Goal: Information Seeking & Learning: Learn about a topic

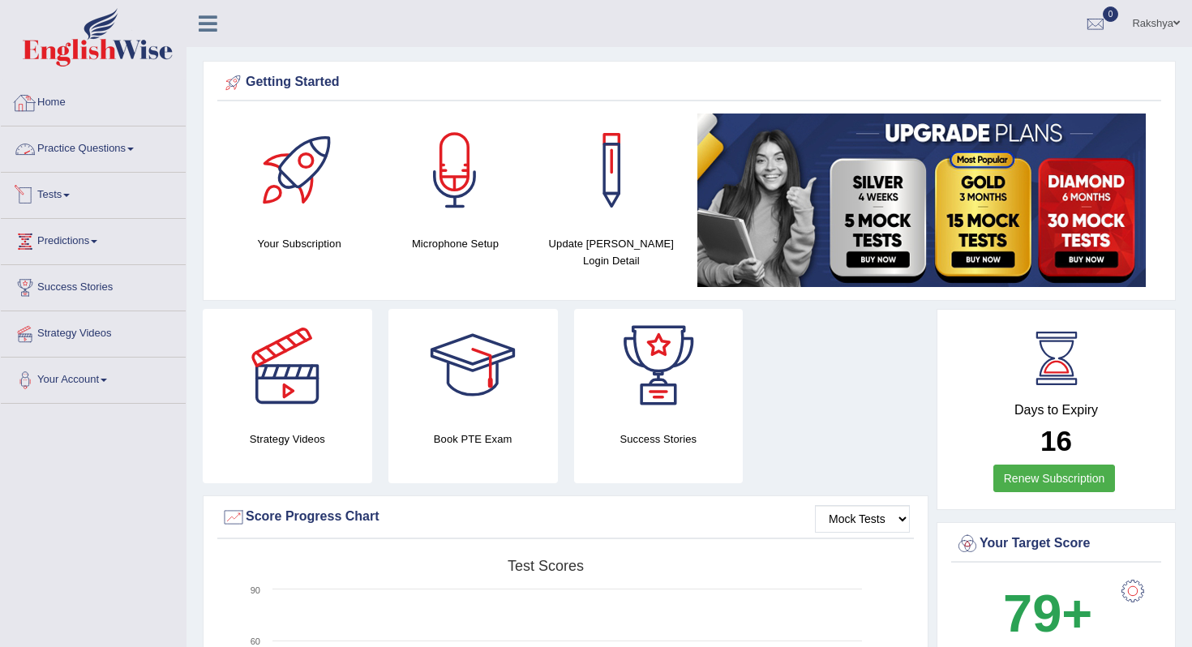
click at [80, 105] on link "Home" at bounding box center [93, 100] width 185 height 41
click at [95, 144] on link "Practice Questions" at bounding box center [93, 146] width 185 height 41
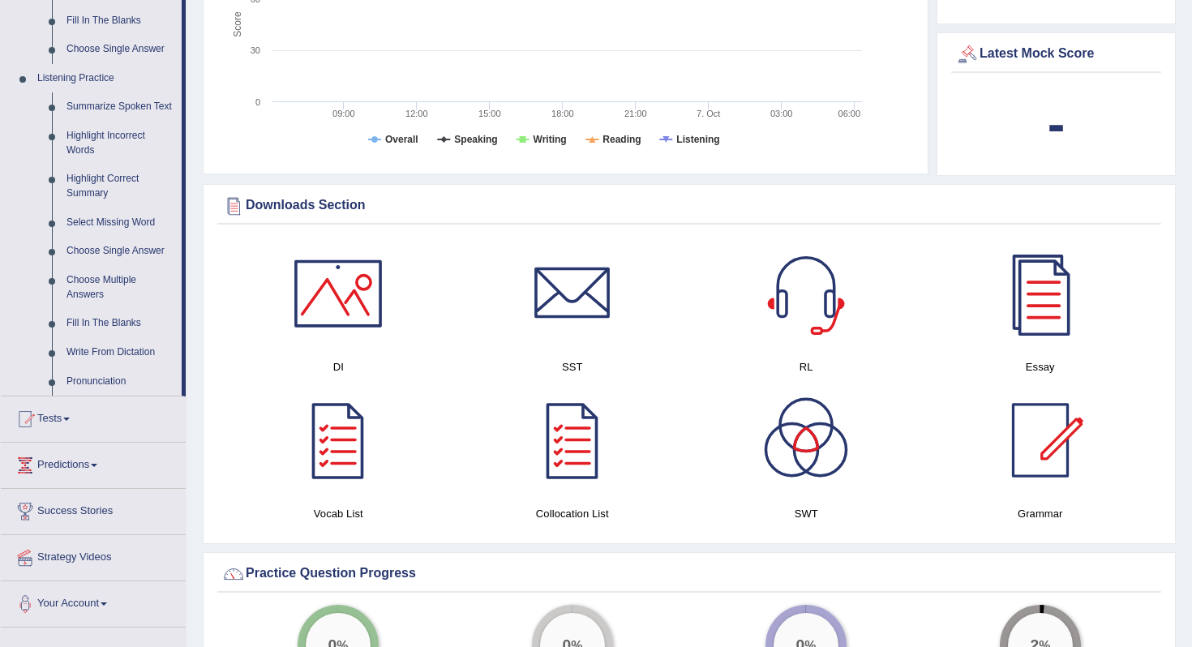
scroll to position [649, 0]
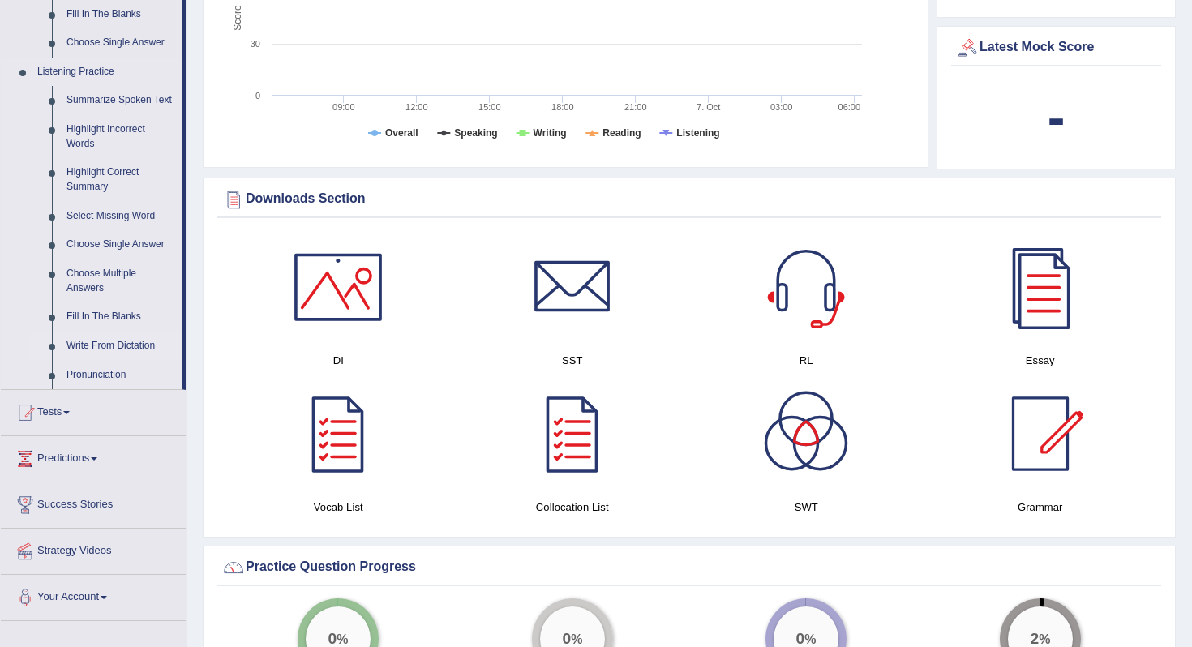
click at [108, 359] on link "Write From Dictation" at bounding box center [120, 346] width 122 height 29
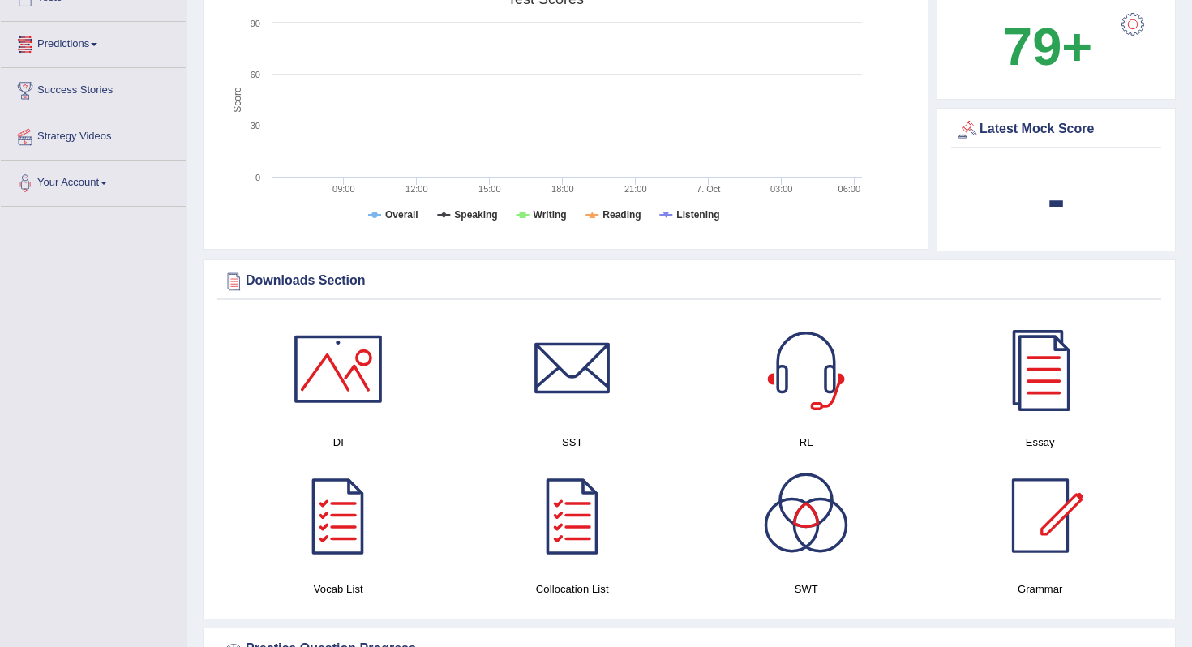
scroll to position [635, 0]
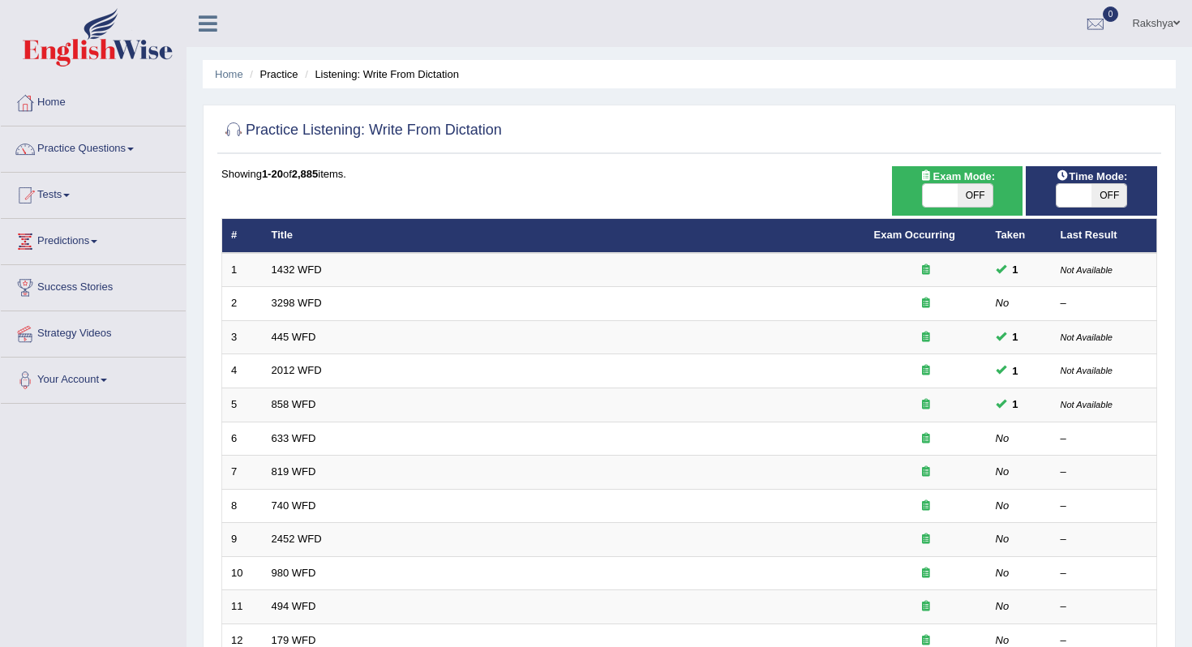
click at [1190, 105] on div "Home Practice Listening: Write From Dictation Practice Listening: Write From Di…" at bounding box center [688, 516] width 1005 height 1033
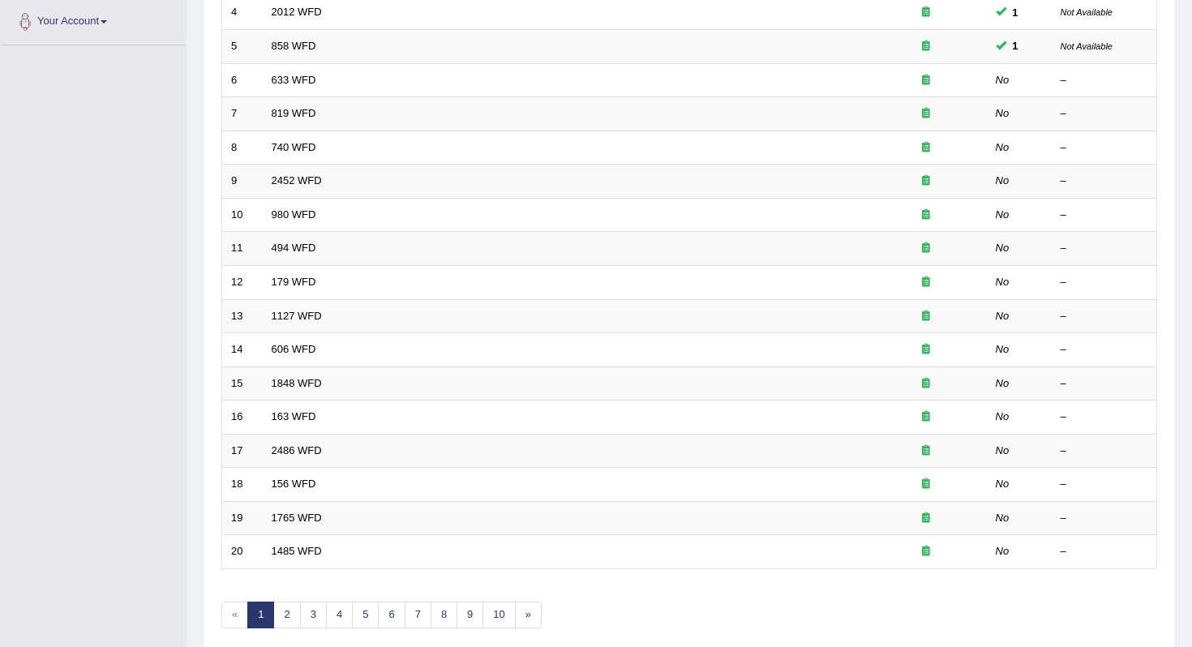
scroll to position [357, 0]
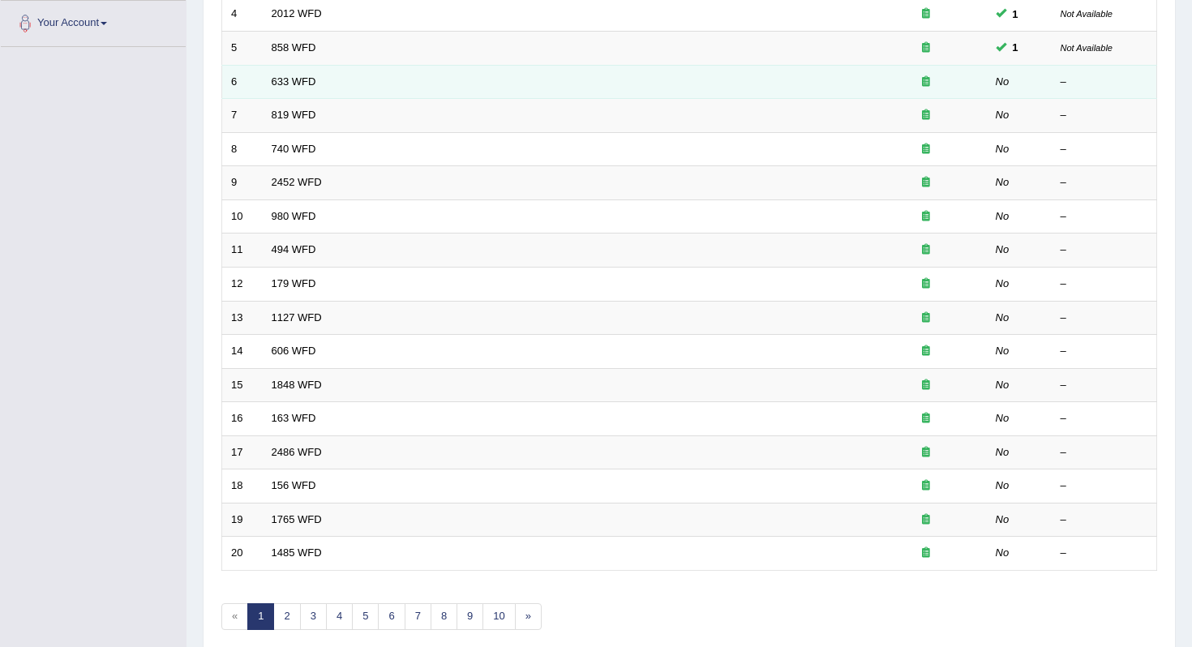
click at [302, 90] on td "633 WFD" at bounding box center [564, 82] width 602 height 34
click at [294, 78] on link "633 WFD" at bounding box center [294, 81] width 45 height 12
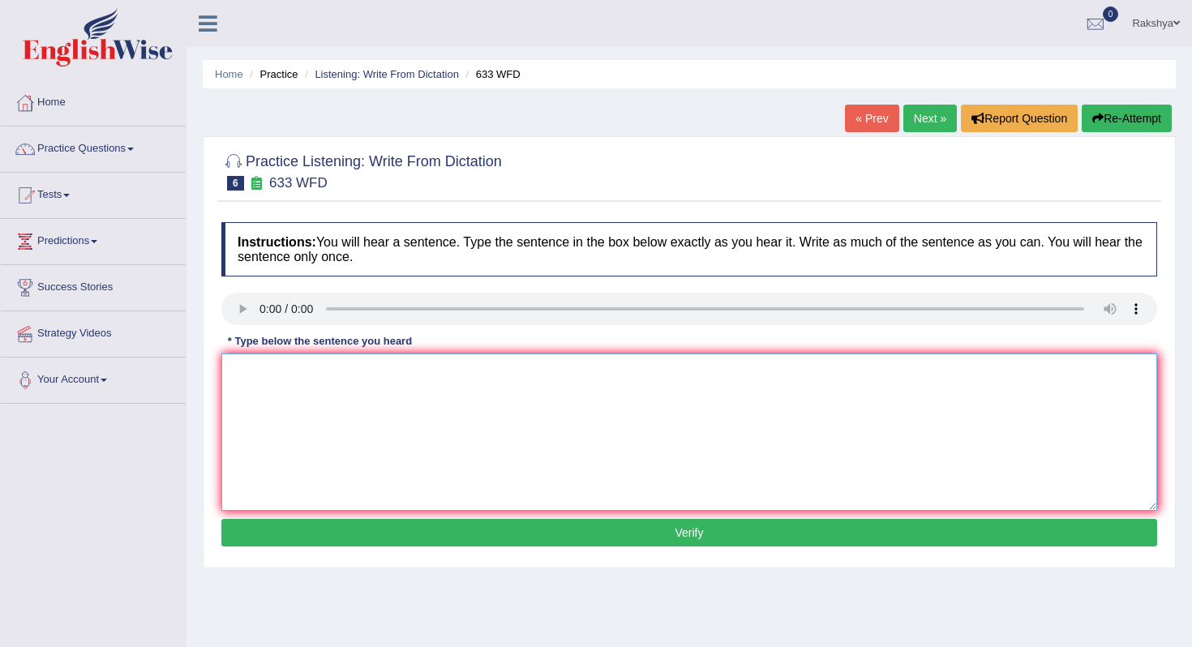
click at [294, 423] on textarea at bounding box center [689, 432] width 936 height 157
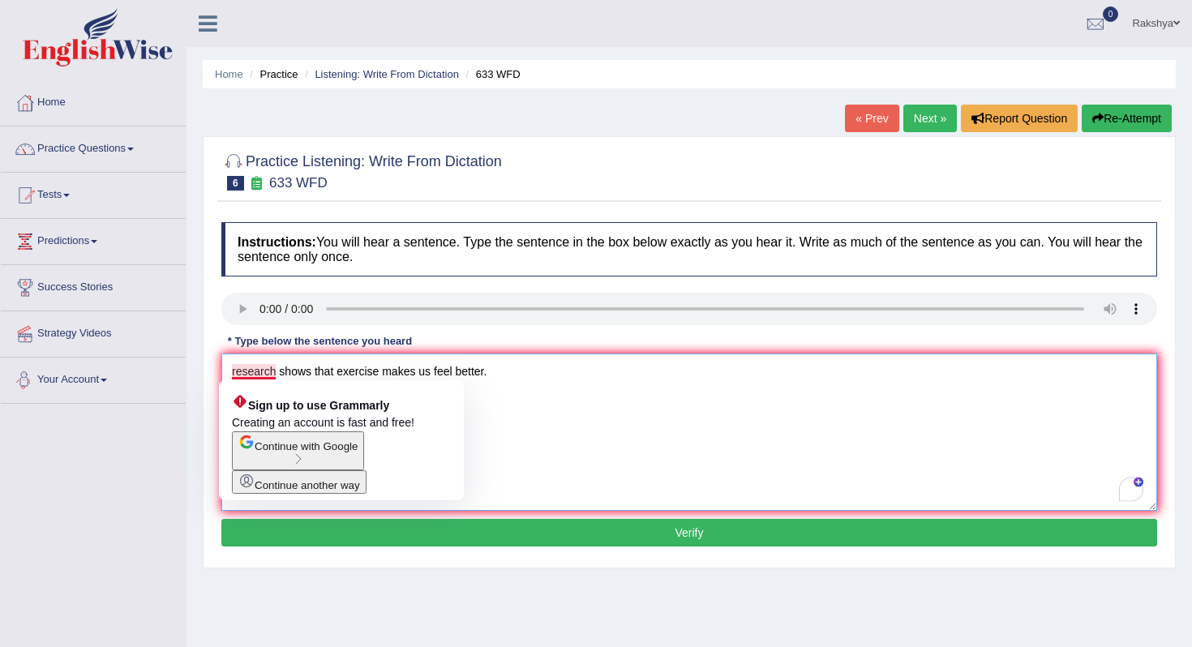
click at [238, 369] on textarea "research shows that exercise makes us feel better." at bounding box center [689, 432] width 936 height 157
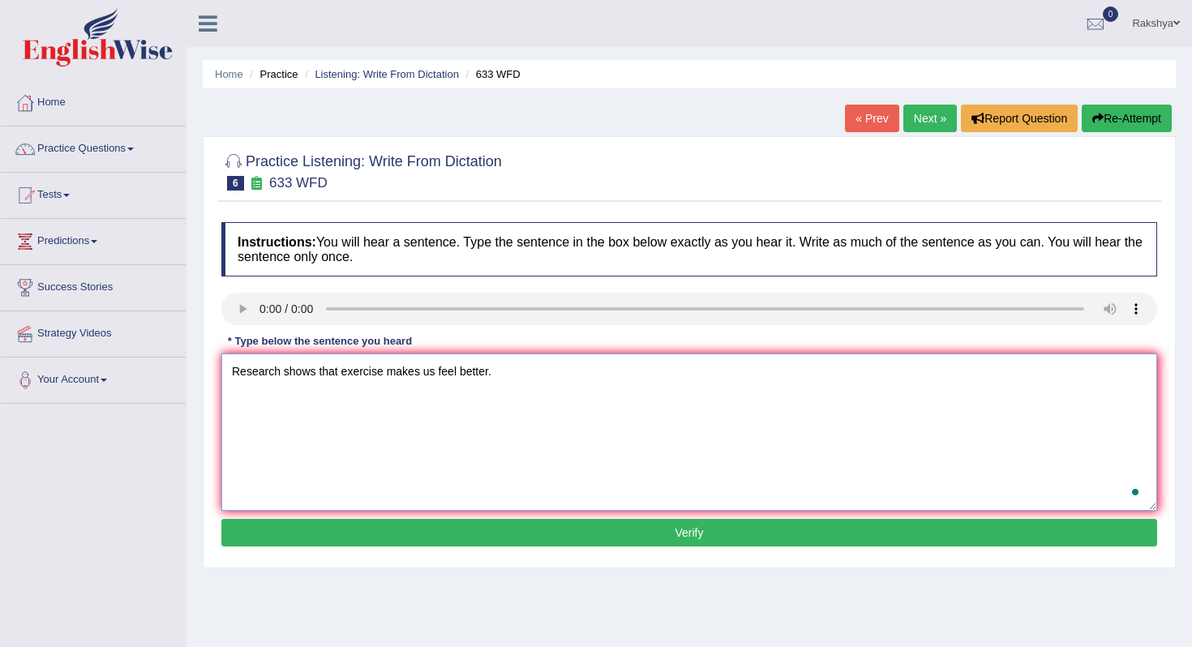
type textarea "Research shows that exercise makes us feel better."
click at [315, 537] on button "Verify" at bounding box center [689, 533] width 936 height 28
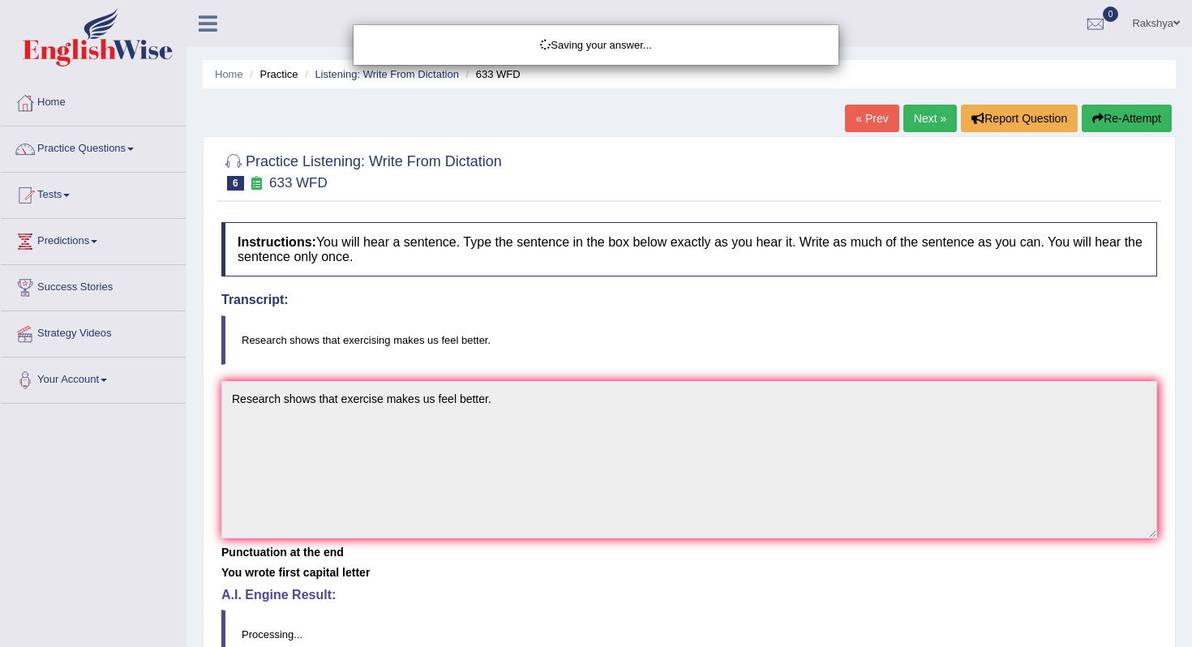
click at [428, 595] on body "Toggle navigation Home Practice Questions Speaking Practice Read Aloud Repeat S…" at bounding box center [596, 323] width 1192 height 647
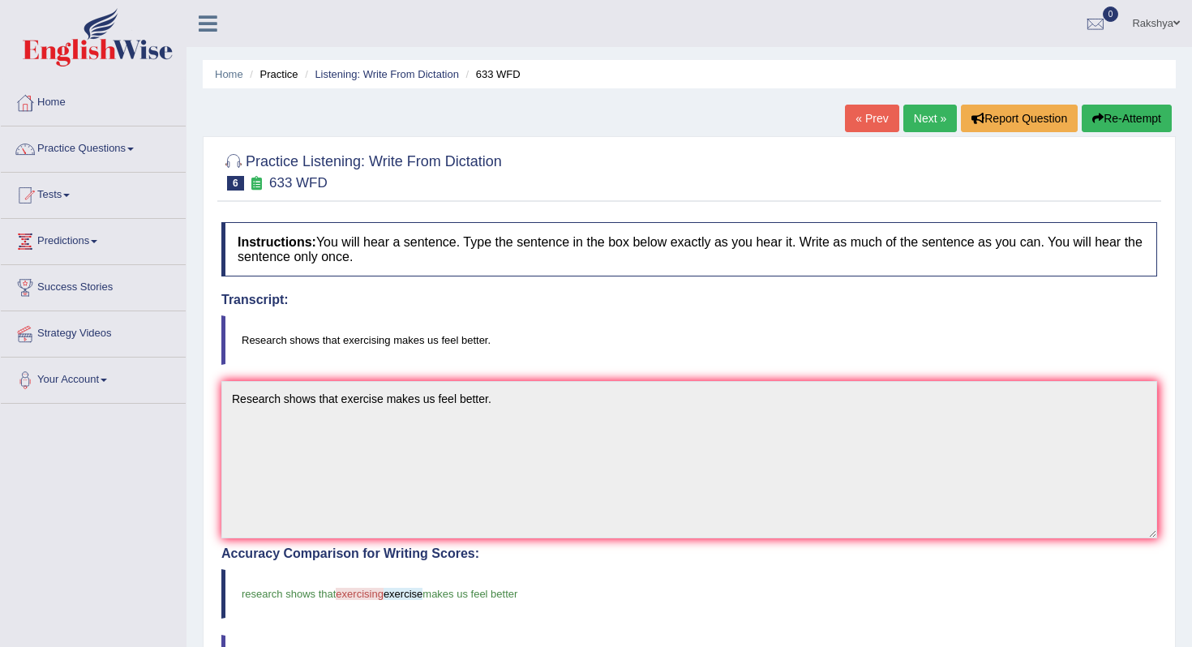
click at [620, 324] on blockquote "Research shows that exercising makes us feel better." at bounding box center [689, 339] width 936 height 49
click at [911, 109] on link "Next »" at bounding box center [930, 119] width 54 height 28
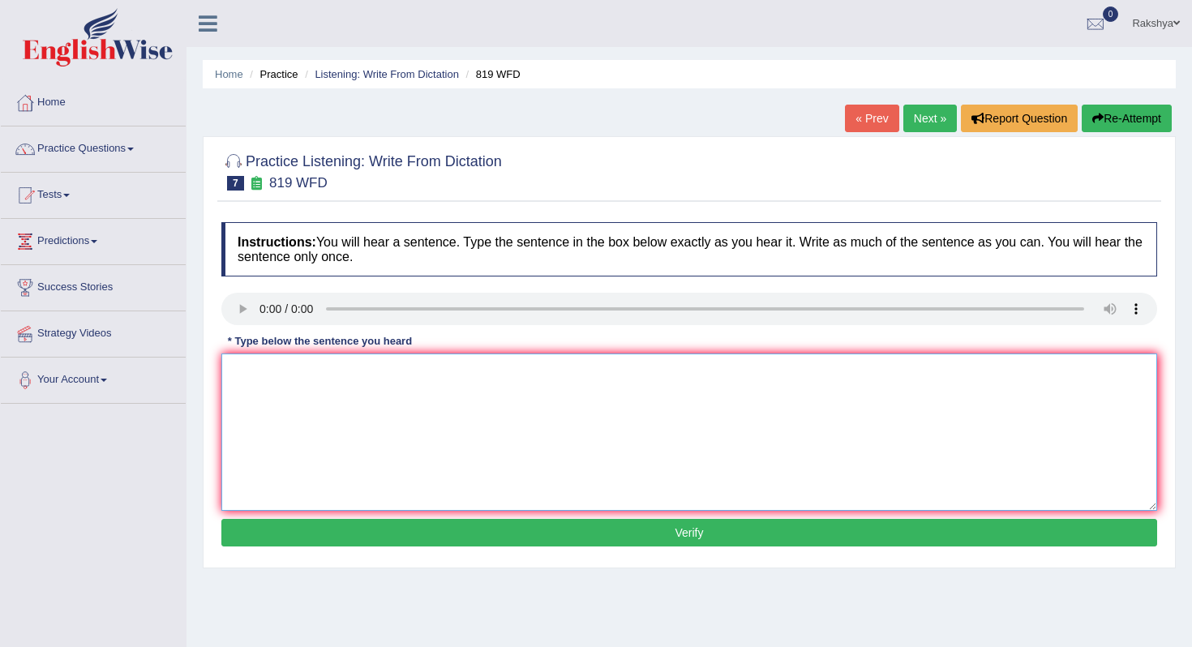
click at [312, 423] on textarea at bounding box center [689, 432] width 936 height 157
click at [259, 376] on textarea "Planys are" at bounding box center [689, 432] width 936 height 157
click at [320, 380] on textarea "Plants are" at bounding box center [689, 432] width 936 height 157
click at [342, 375] on textarea "Plants are completely growing throughout their lives." at bounding box center [689, 432] width 936 height 157
type textarea "Plants are completely growing throughout their lives."
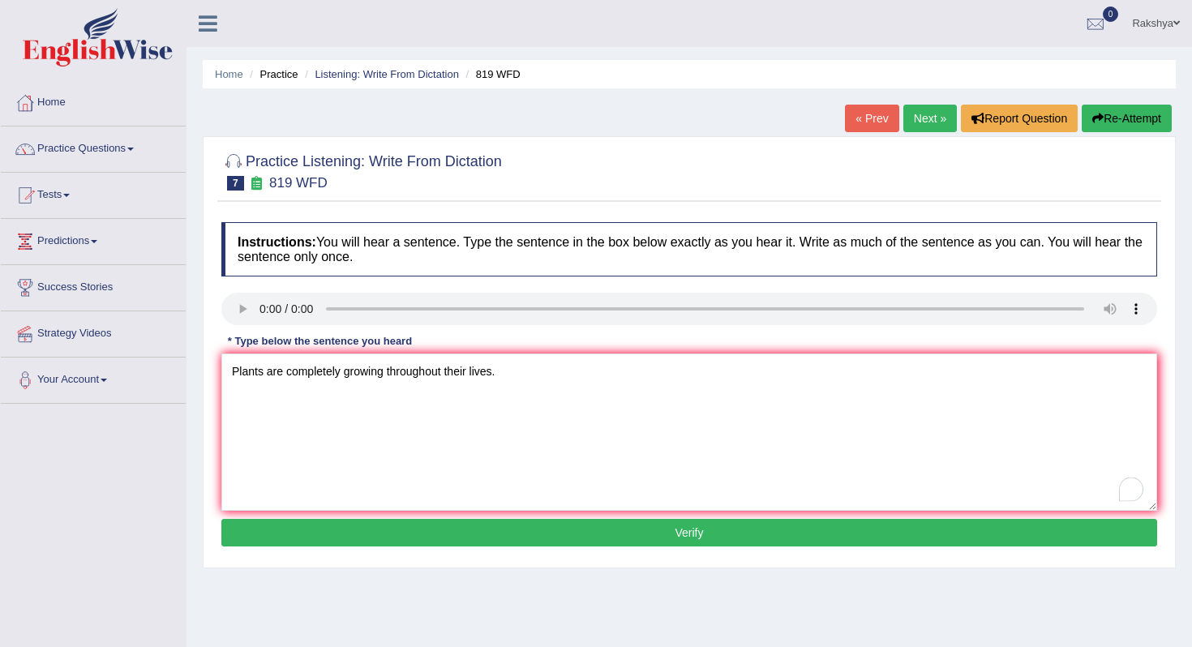
click at [381, 540] on button "Verify" at bounding box center [689, 533] width 936 height 28
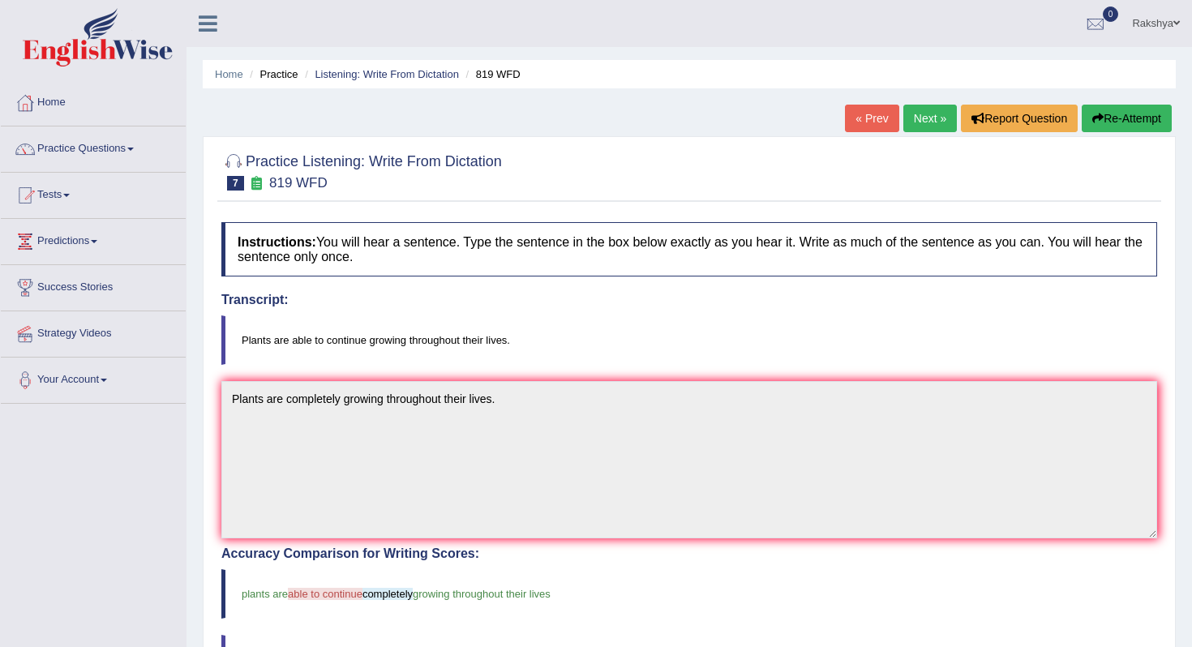
click at [0, 0] on div "Updating answer..." at bounding box center [0, 0] width 0 height 0
click at [915, 105] on link "Next »" at bounding box center [930, 119] width 54 height 28
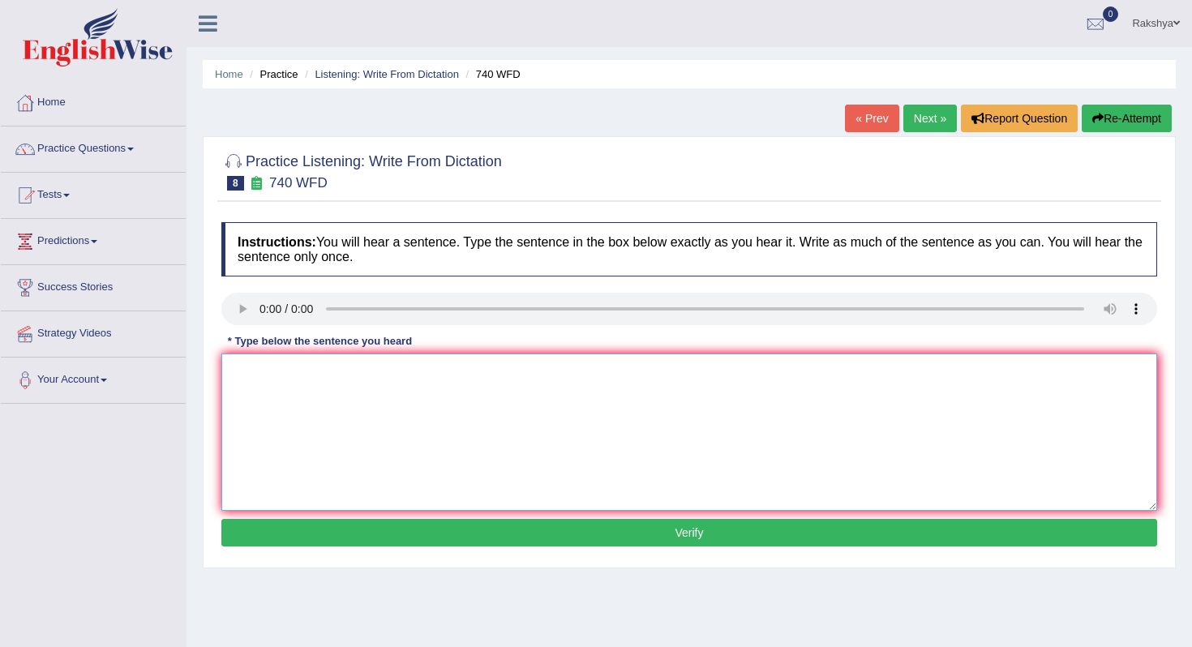
click at [243, 390] on textarea at bounding box center [689, 432] width 936 height 157
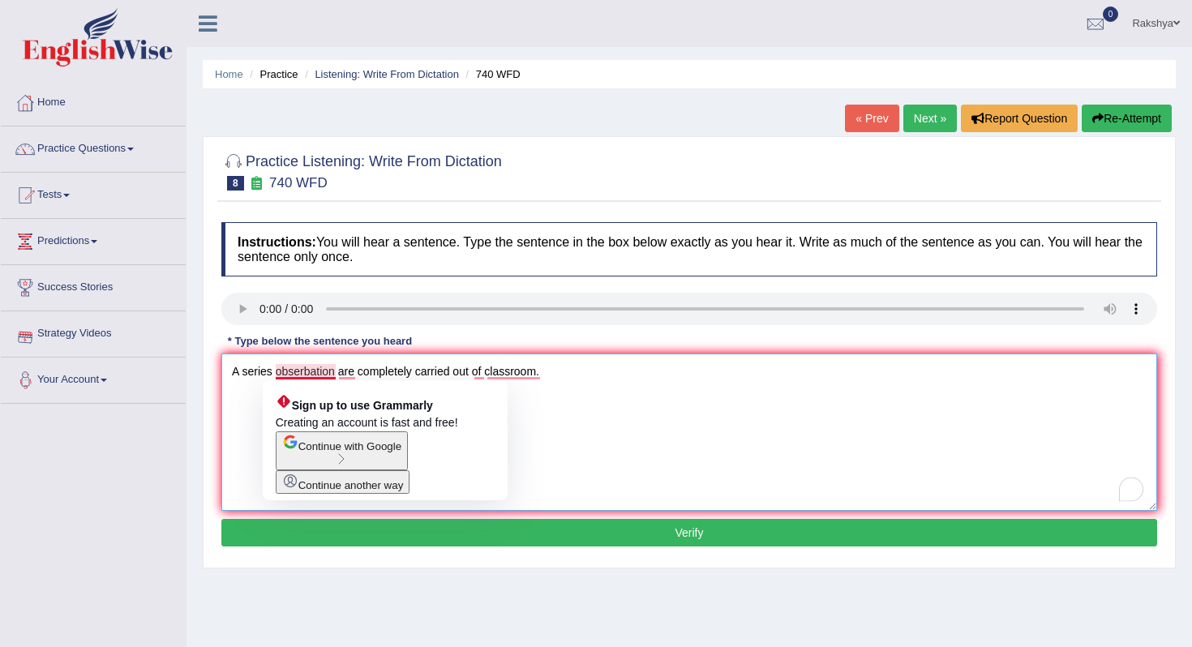
click at [332, 371] on textarea "A series obserbation are completely carried out of classroom." at bounding box center [689, 432] width 936 height 157
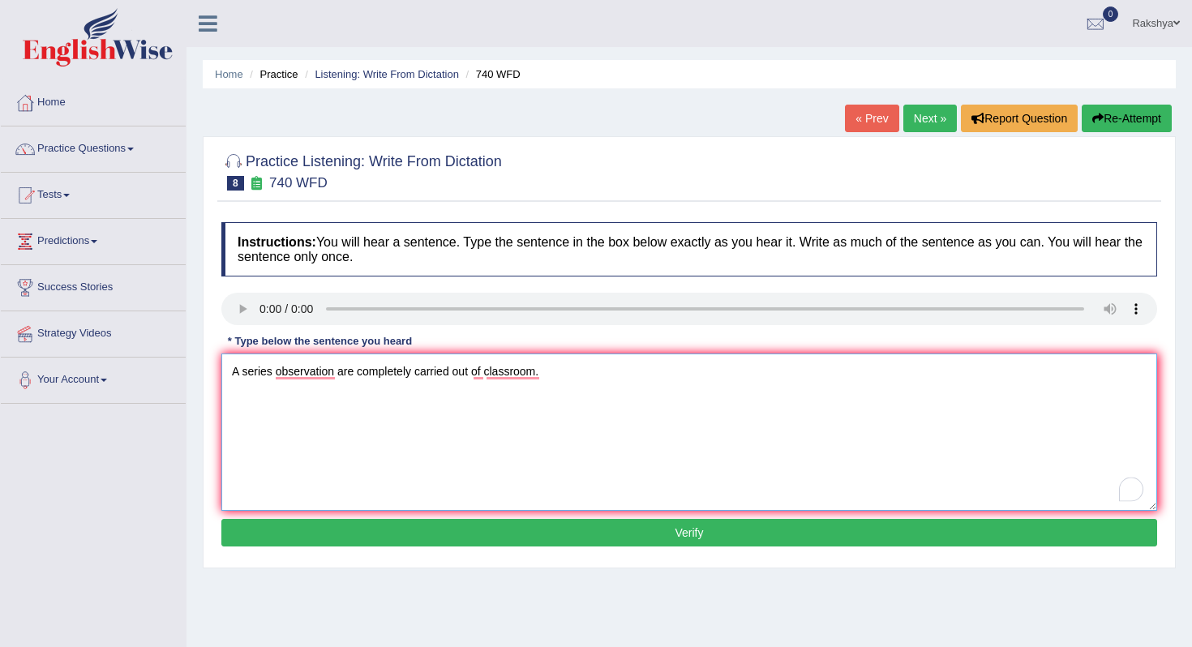
type textarea "A series observation are completely carried out of classroom."
click at [437, 529] on button "Verify" at bounding box center [689, 533] width 936 height 28
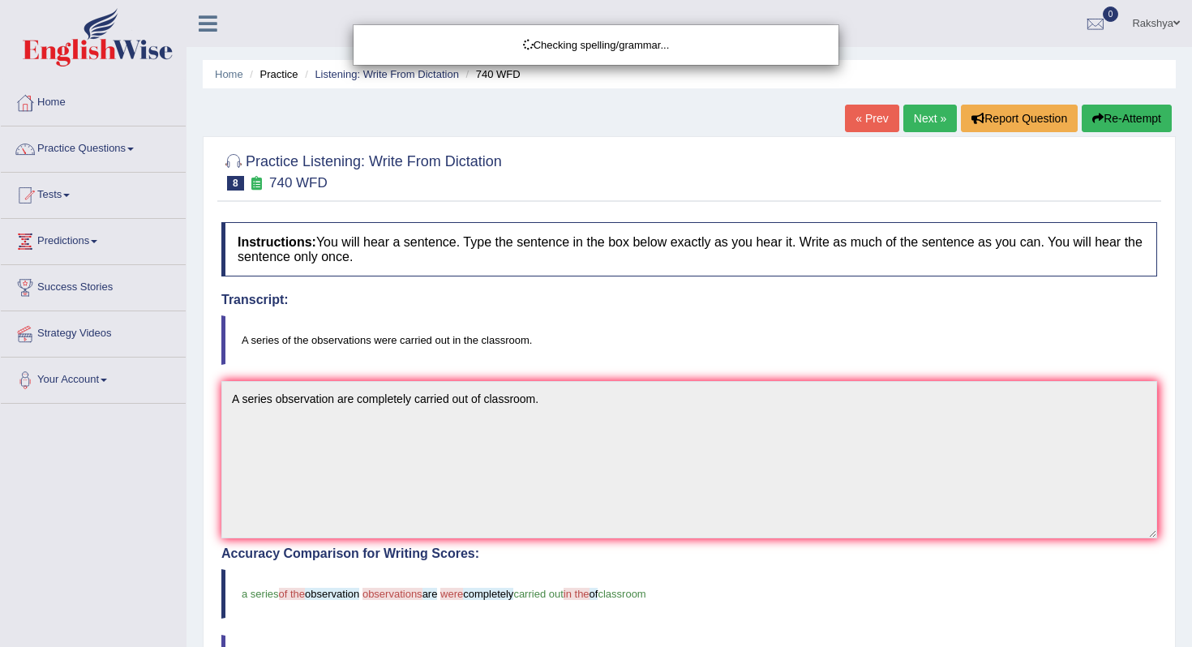
click at [604, 344] on div "Checking spelling/grammar..." at bounding box center [596, 323] width 1192 height 647
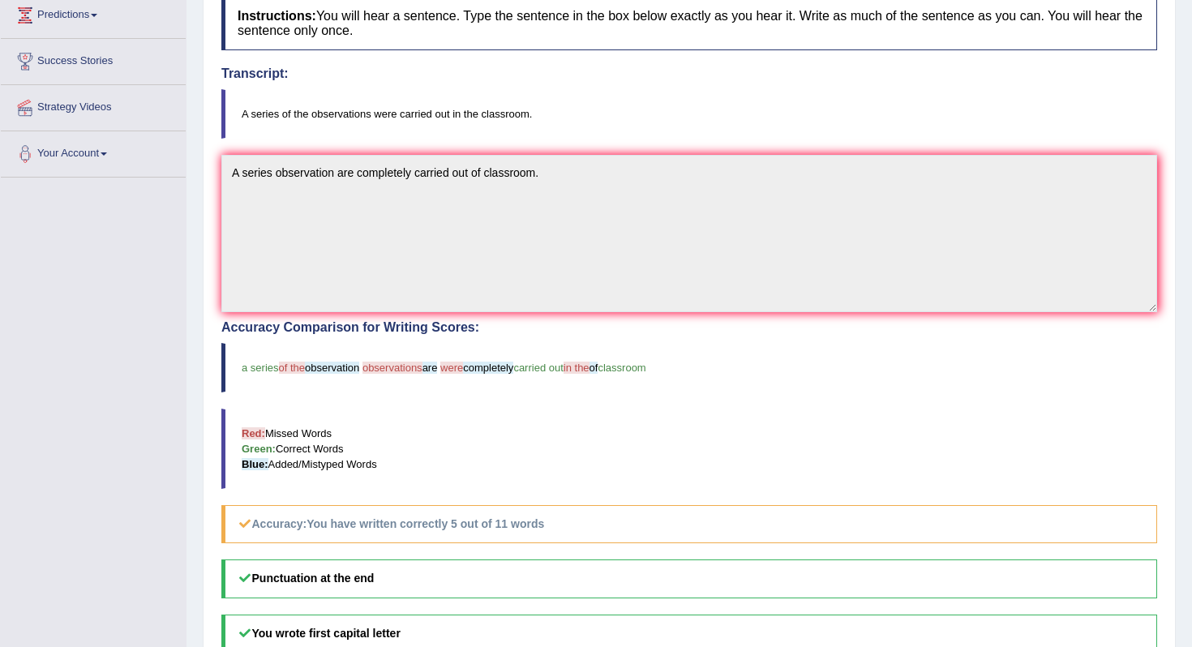
scroll to position [227, 0]
click at [1000, 106] on blockquote "A series of the observations were carried out in the classroom." at bounding box center [689, 112] width 936 height 49
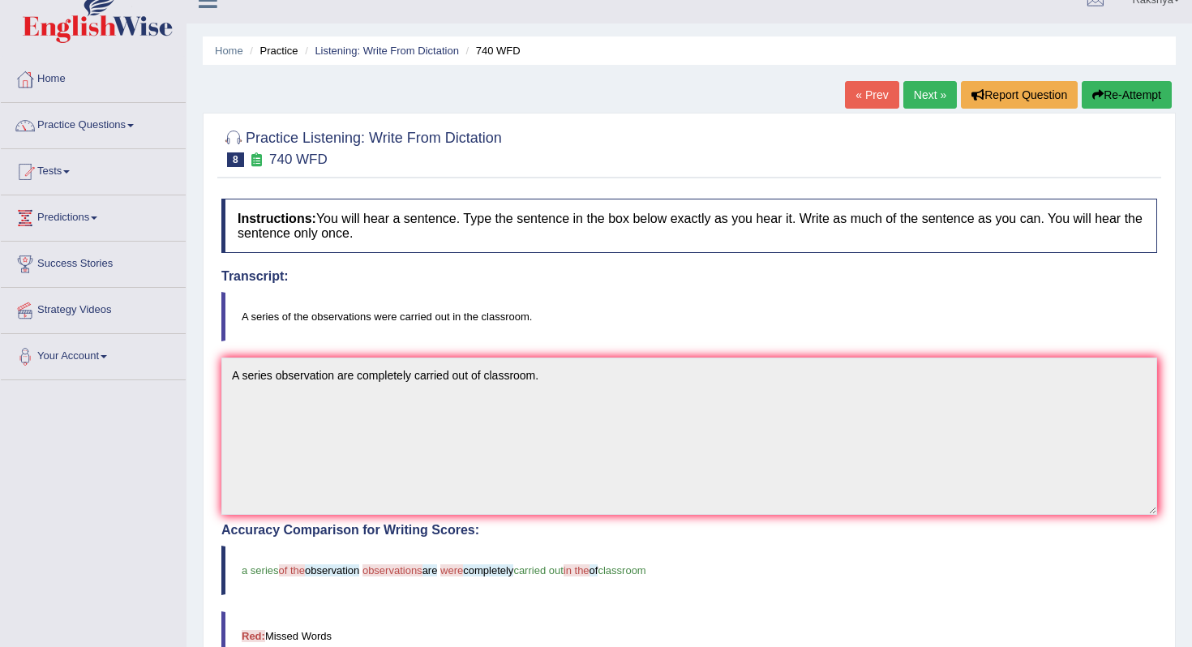
scroll to position [0, 0]
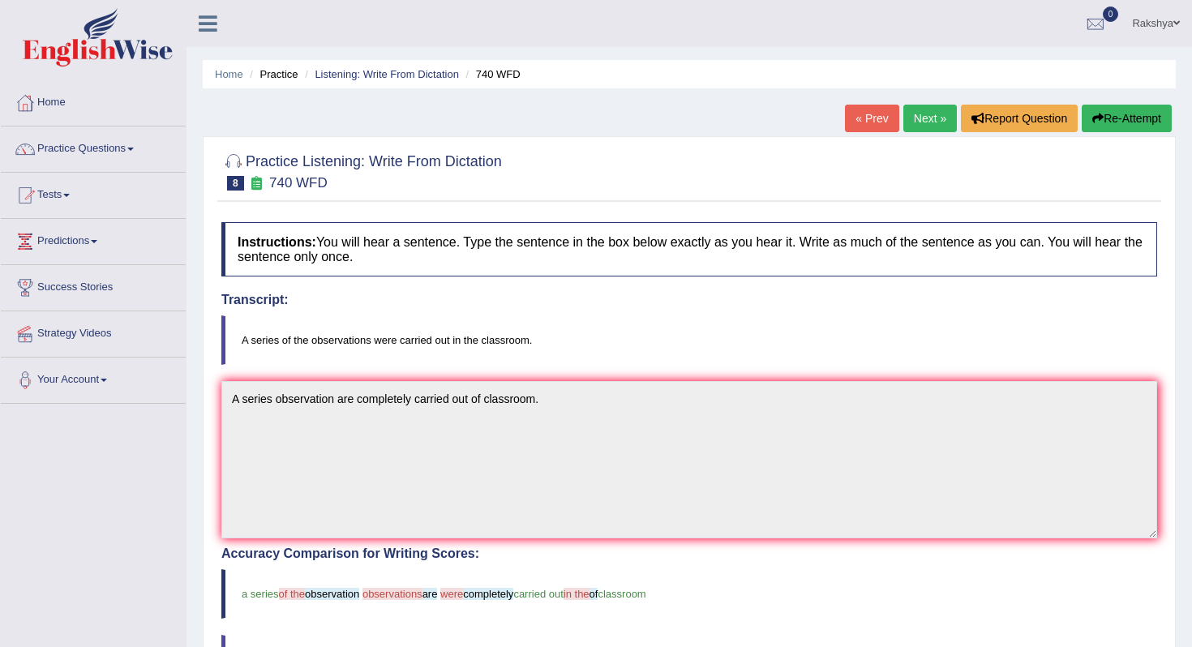
click at [926, 122] on link "Next »" at bounding box center [930, 119] width 54 height 28
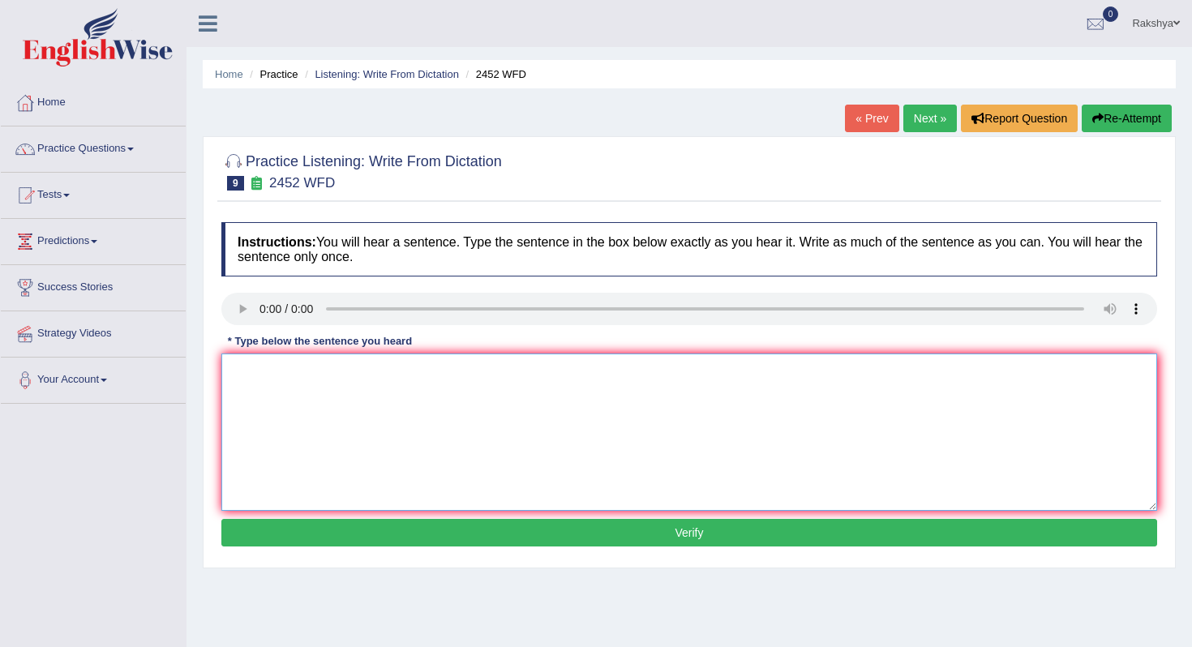
click at [267, 366] on textarea at bounding box center [689, 432] width 936 height 157
type textarea "It is a debate about value of the knowledge."
click at [501, 544] on button "Verify" at bounding box center [689, 533] width 936 height 28
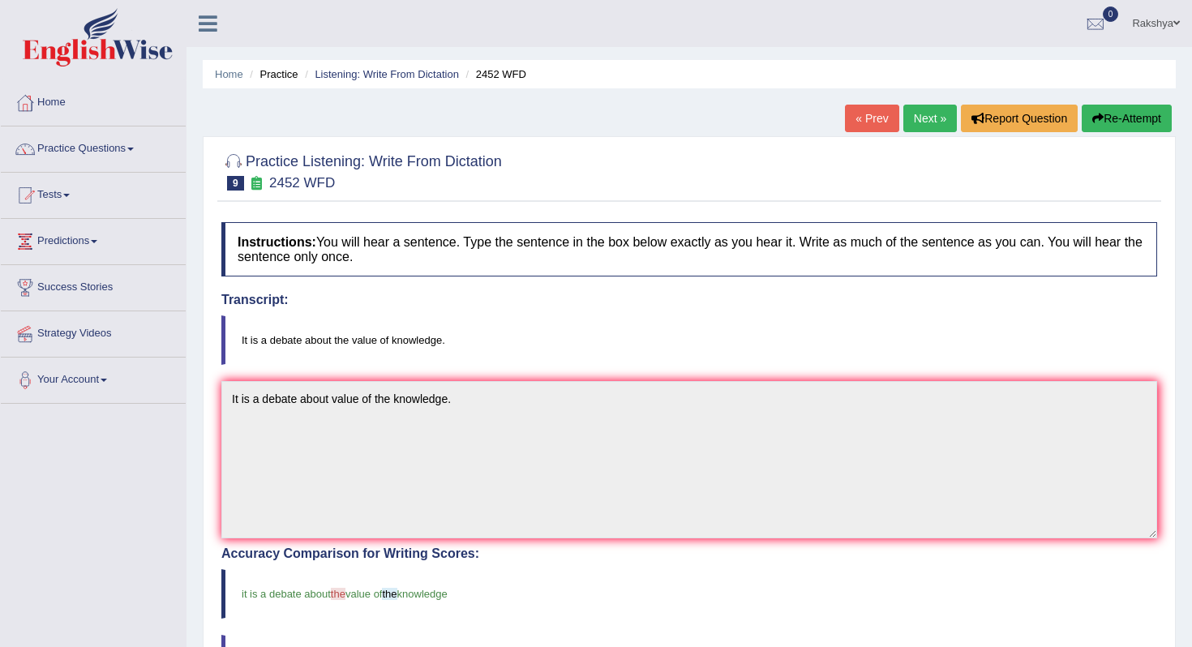
click at [496, 565] on div "Updating answer..." at bounding box center [596, 323] width 1192 height 647
click at [919, 113] on link "Next »" at bounding box center [930, 119] width 54 height 28
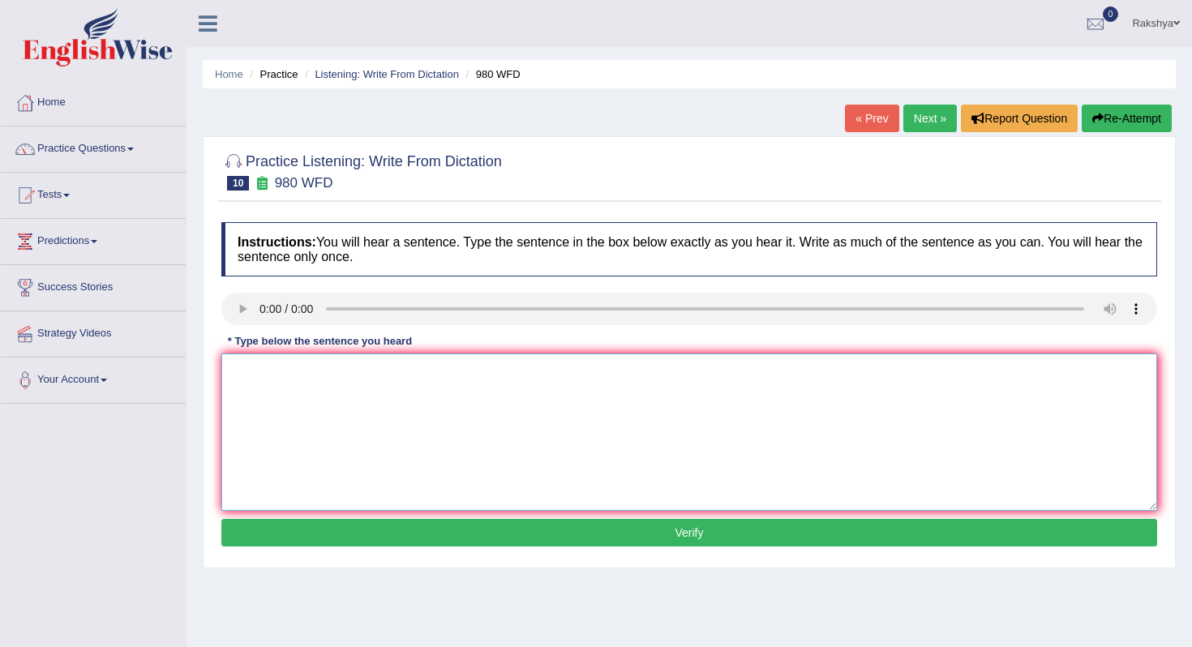
click at [315, 414] on textarea at bounding box center [689, 432] width 936 height 157
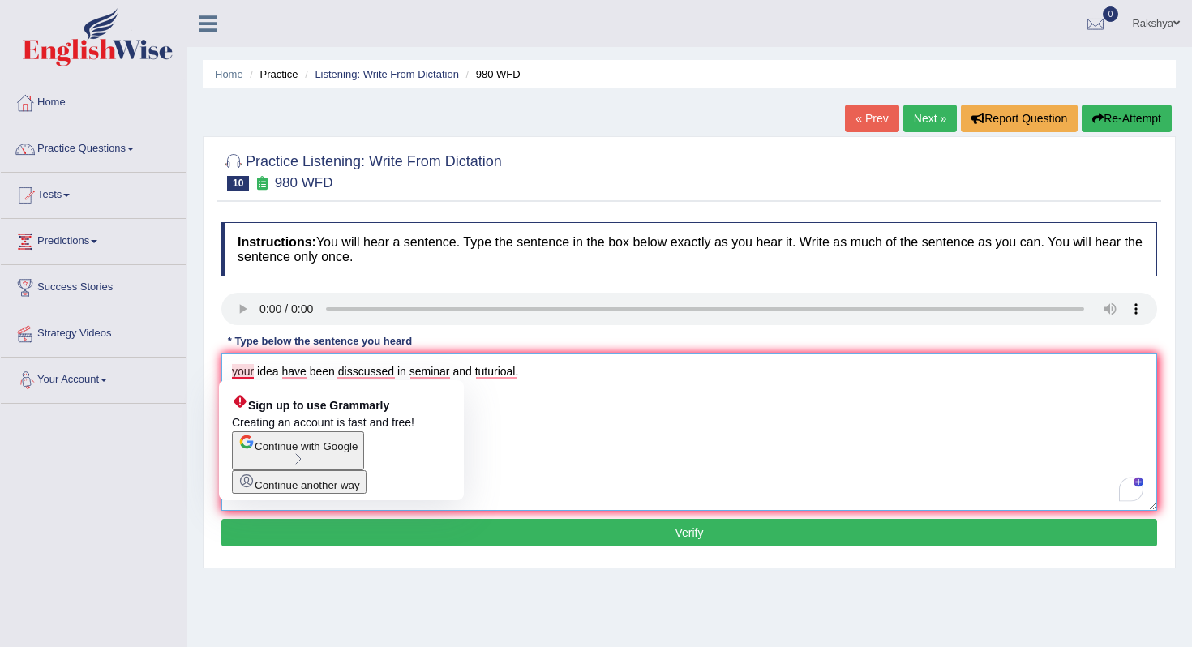
click at [238, 375] on textarea "your idea have been disscussed in seminar and tuturioal." at bounding box center [689, 432] width 936 height 157
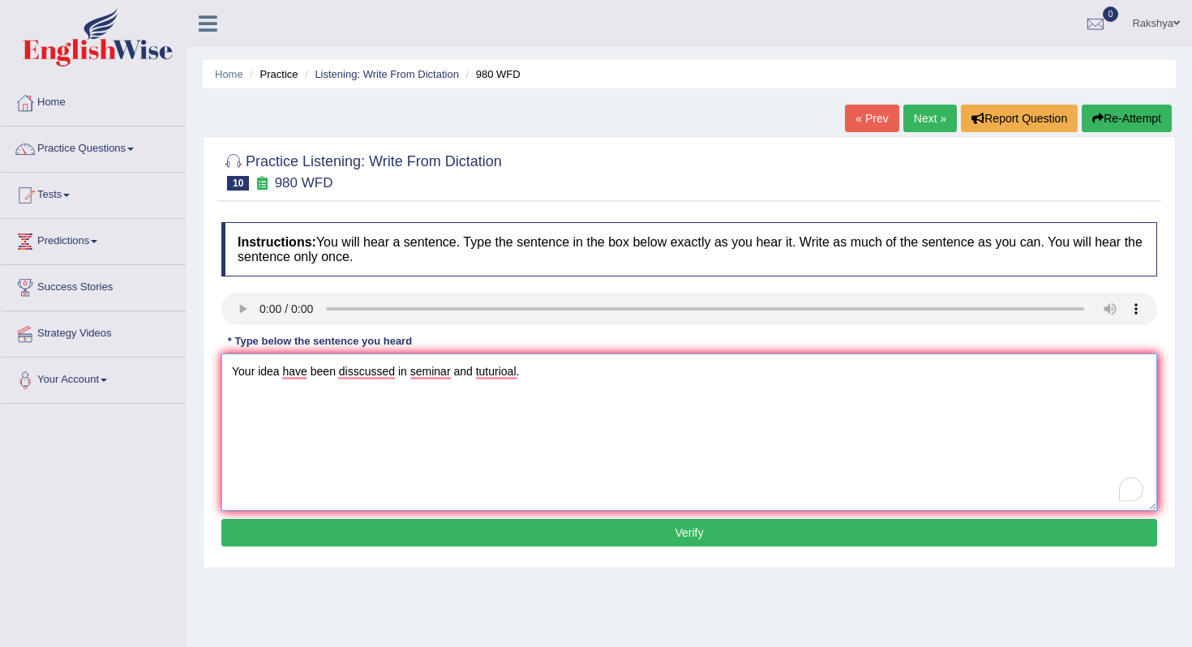
click at [531, 462] on textarea "Your idea have been disscussed in seminar and tuturioal." at bounding box center [689, 432] width 936 height 157
click at [351, 373] on textarea "Your idea have been disscussed in seminar and tuturioal." at bounding box center [689, 432] width 936 height 157
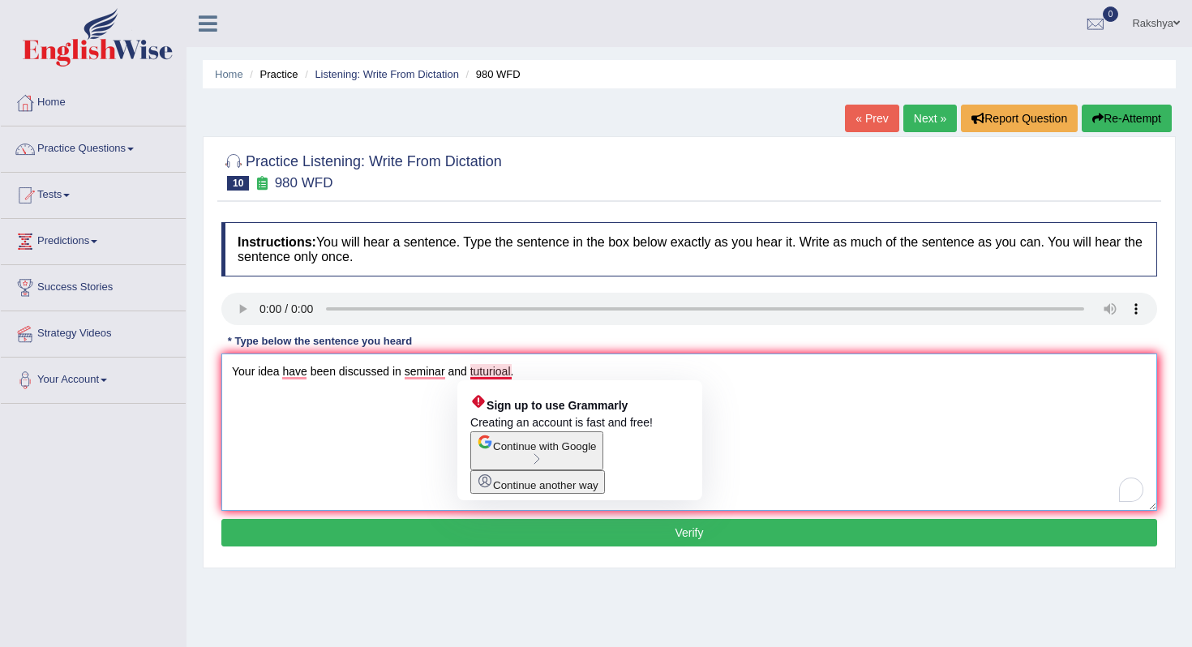
click at [491, 375] on textarea "Your idea have been discussed in seminar and tuturioal." at bounding box center [689, 432] width 936 height 157
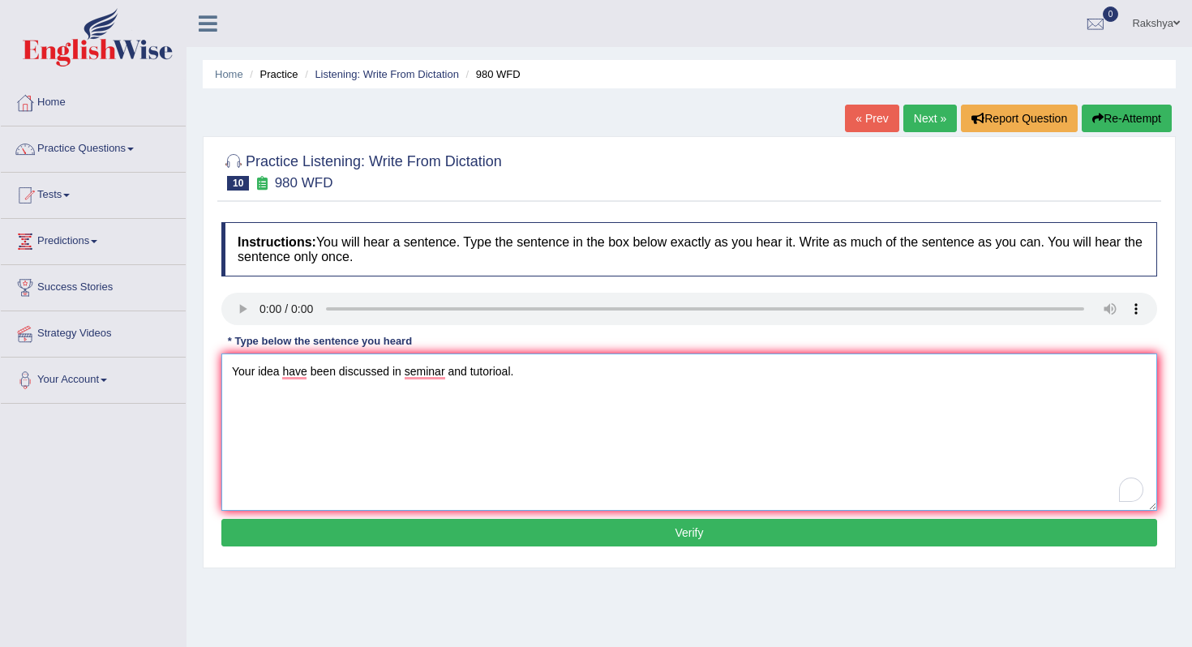
click at [505, 371] on textarea "Your idea have been discussed in seminar and tutorioal." at bounding box center [689, 432] width 936 height 157
type textarea "Your idea have been discussed in seminar and tutorial."
click at [594, 544] on button "Verify" at bounding box center [689, 533] width 936 height 28
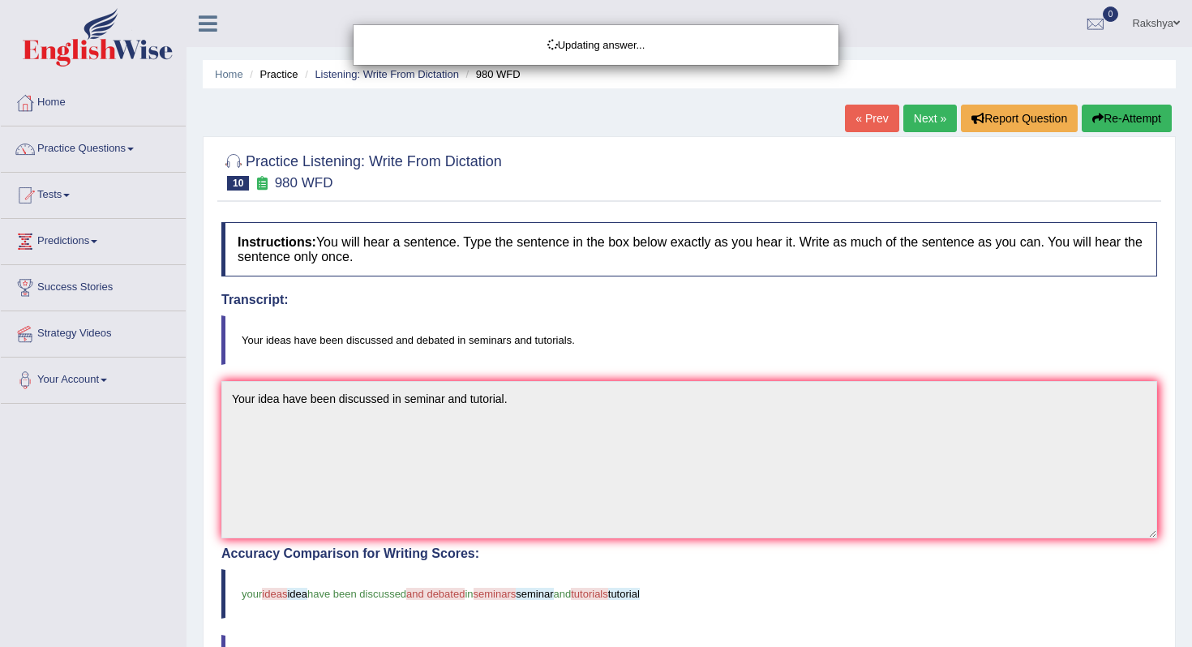
click at [586, 552] on div "Updating answer..." at bounding box center [596, 323] width 1192 height 647
